Goal: Find contact information: Find contact information

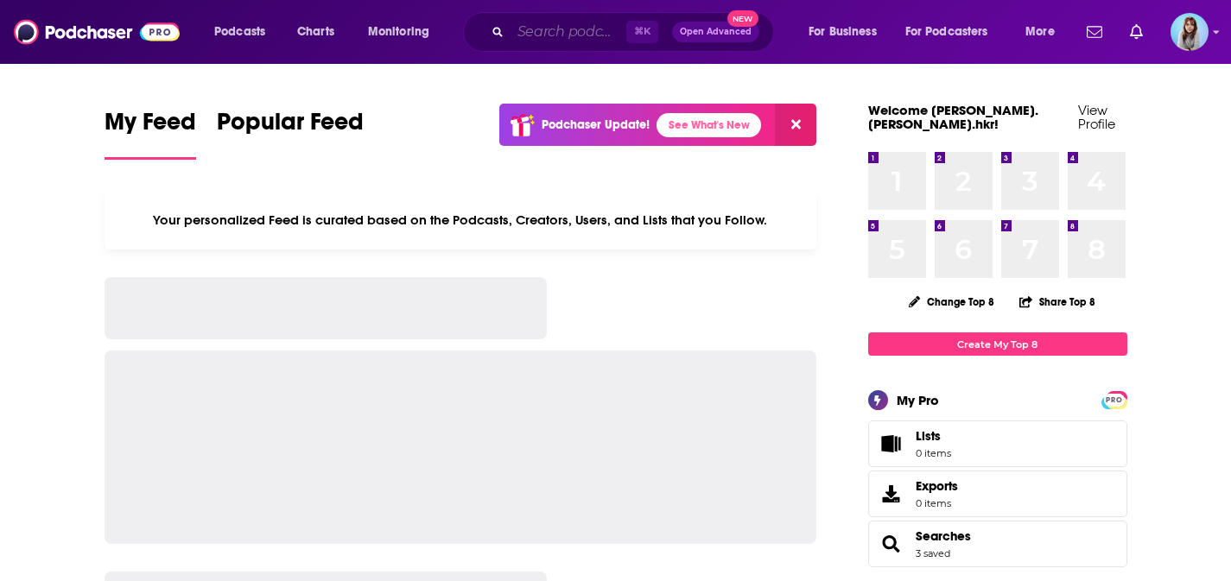
drag, startPoint x: 0, startPoint y: 0, endPoint x: 547, endPoint y: 29, distance: 547.6
click at [549, 29] on input "Search podcasts, credits, & more..." at bounding box center [569, 32] width 116 height 28
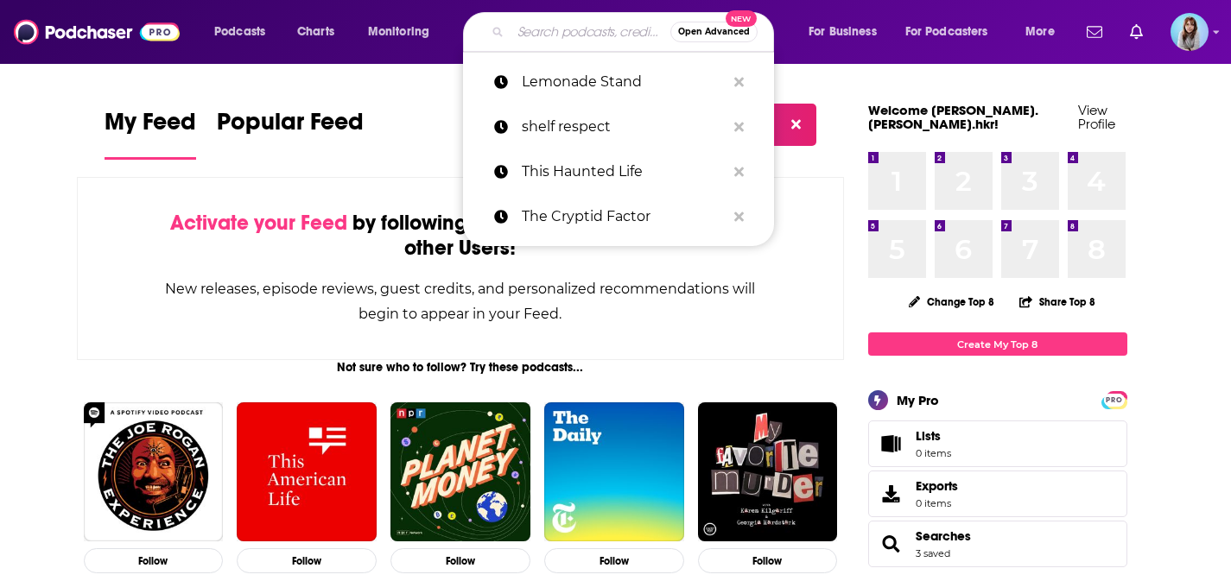
paste input "Regulation Podcast"
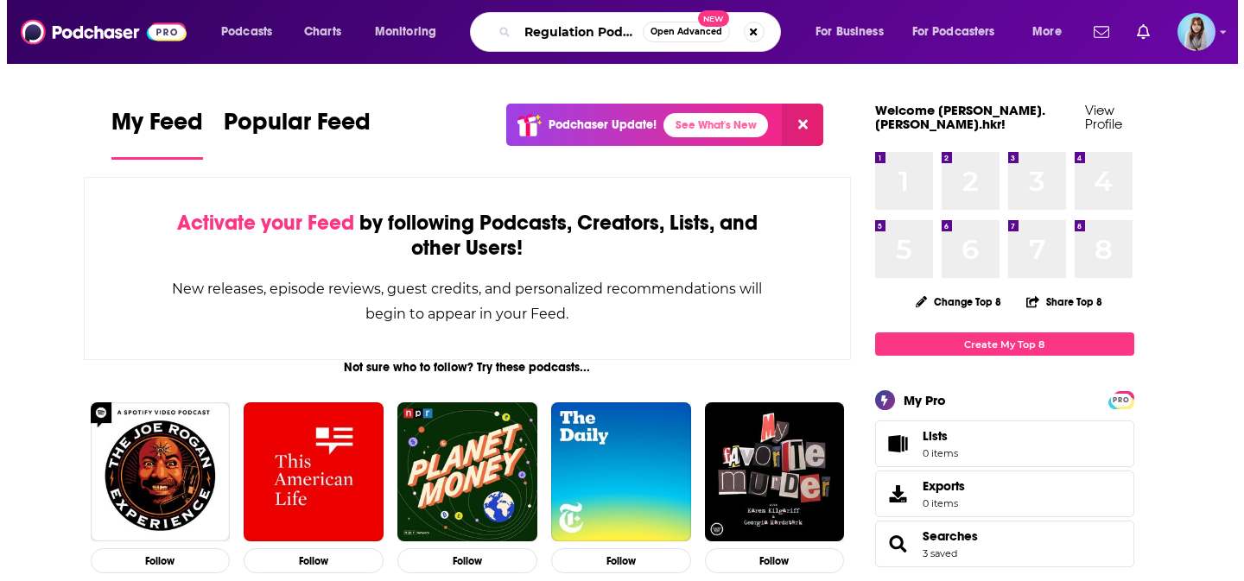
scroll to position [0, 15]
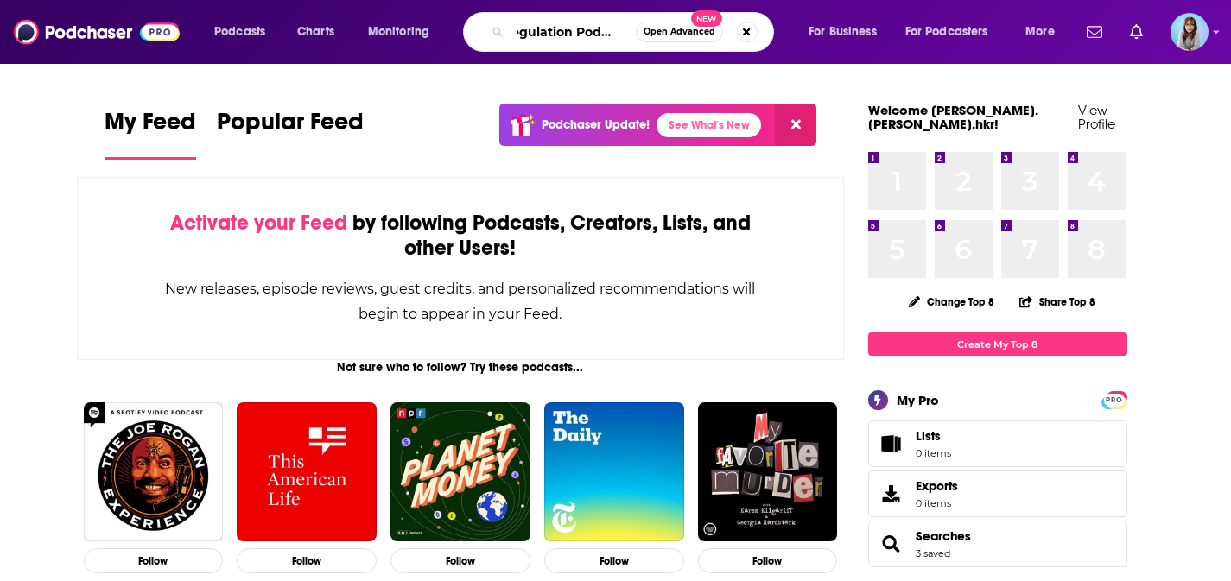
type input "Regulation Podcast"
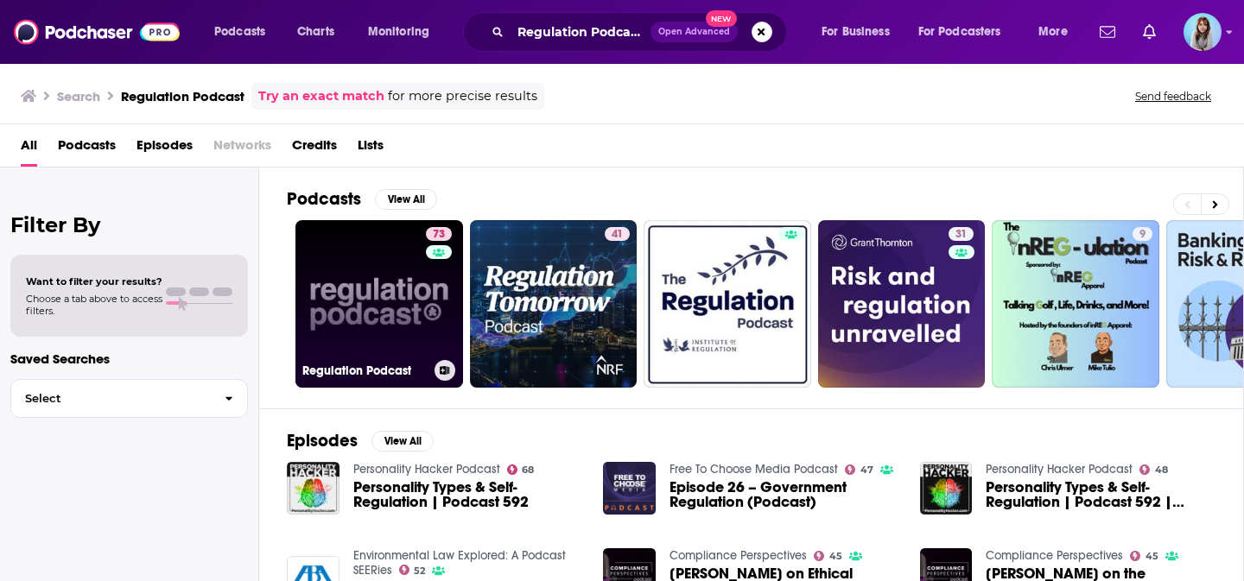
click at [385, 277] on link "73 Regulation Podcast" at bounding box center [379, 304] width 168 height 168
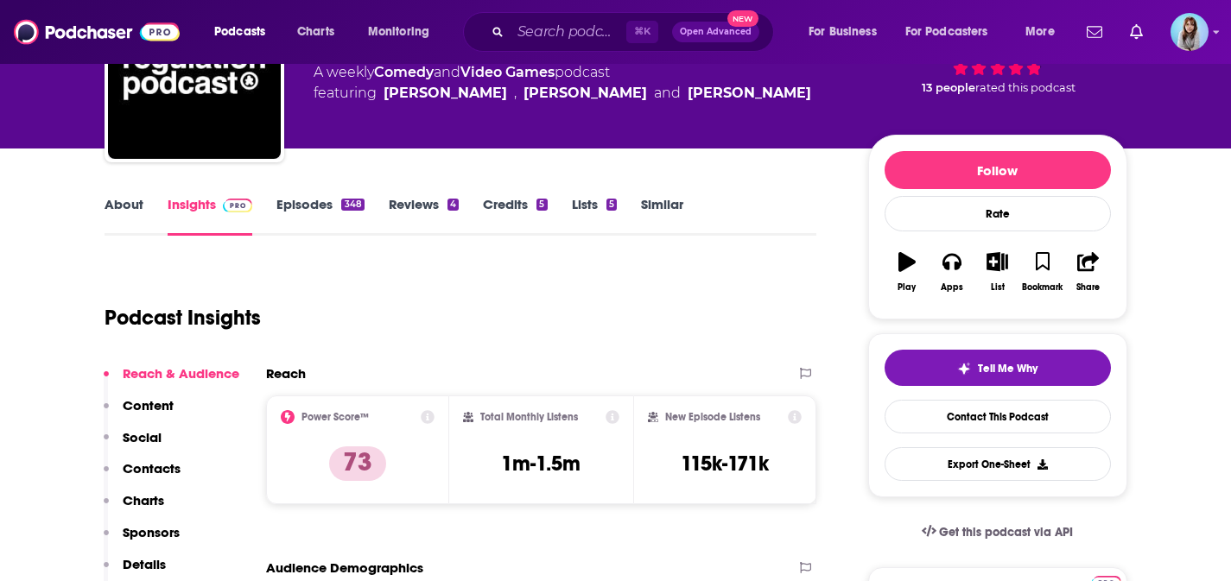
scroll to position [168, 0]
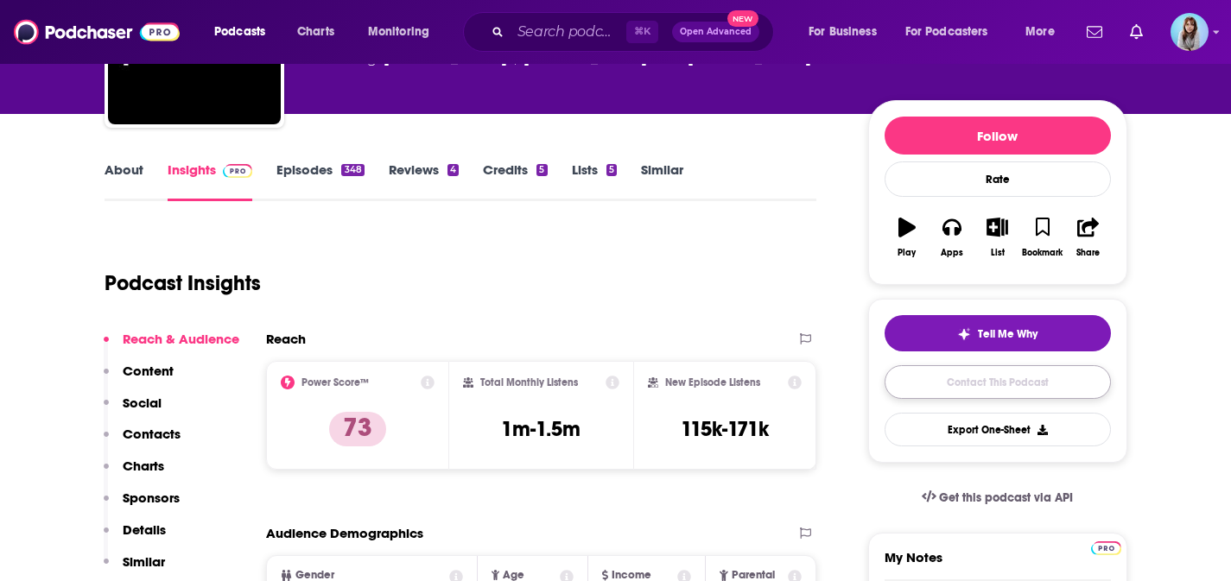
click at [966, 392] on link "Contact This Podcast" at bounding box center [998, 382] width 226 height 34
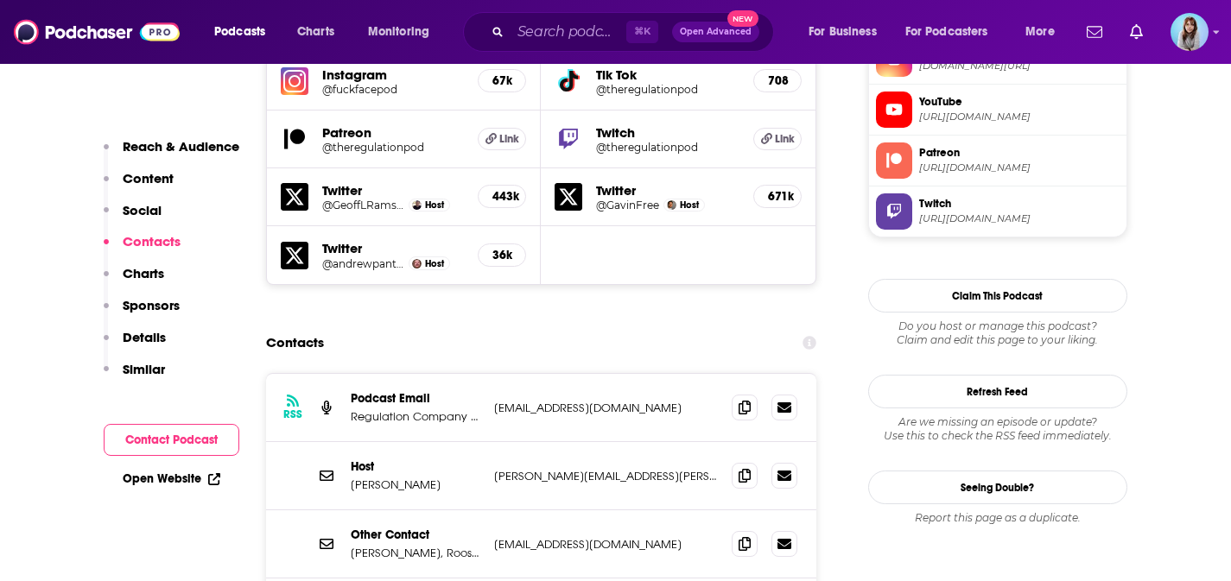
scroll to position [1659, 0]
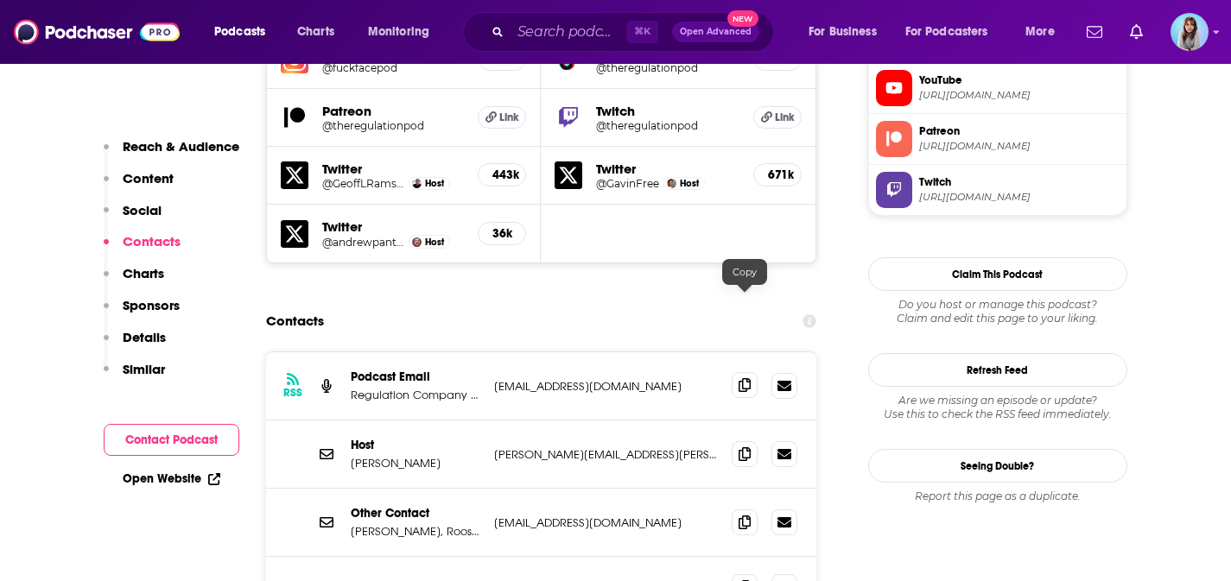
click at [746, 378] on icon at bounding box center [745, 385] width 12 height 14
